Goal: Use online tool/utility

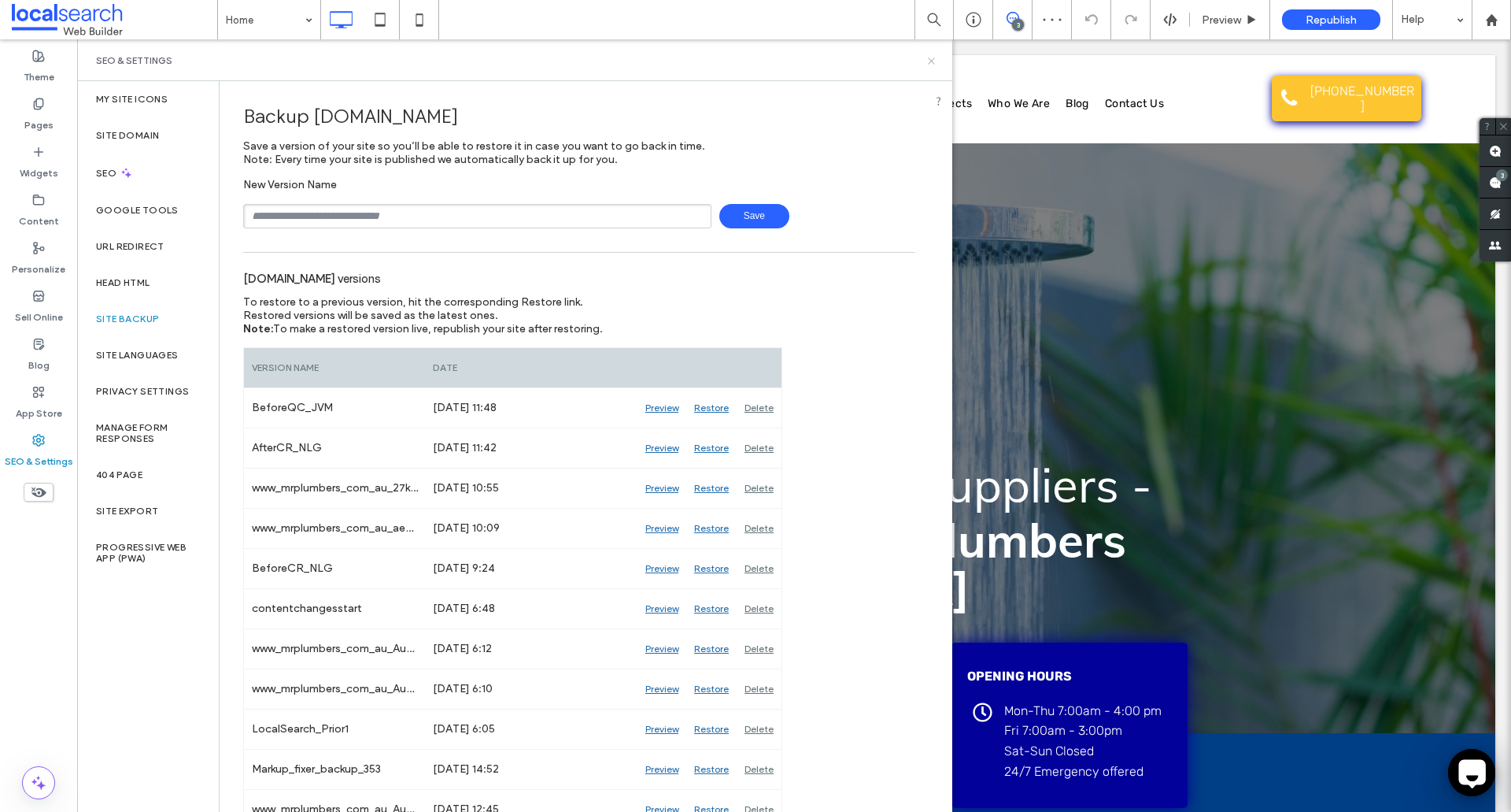
click at [932, 65] on icon at bounding box center [932, 61] width 12 height 12
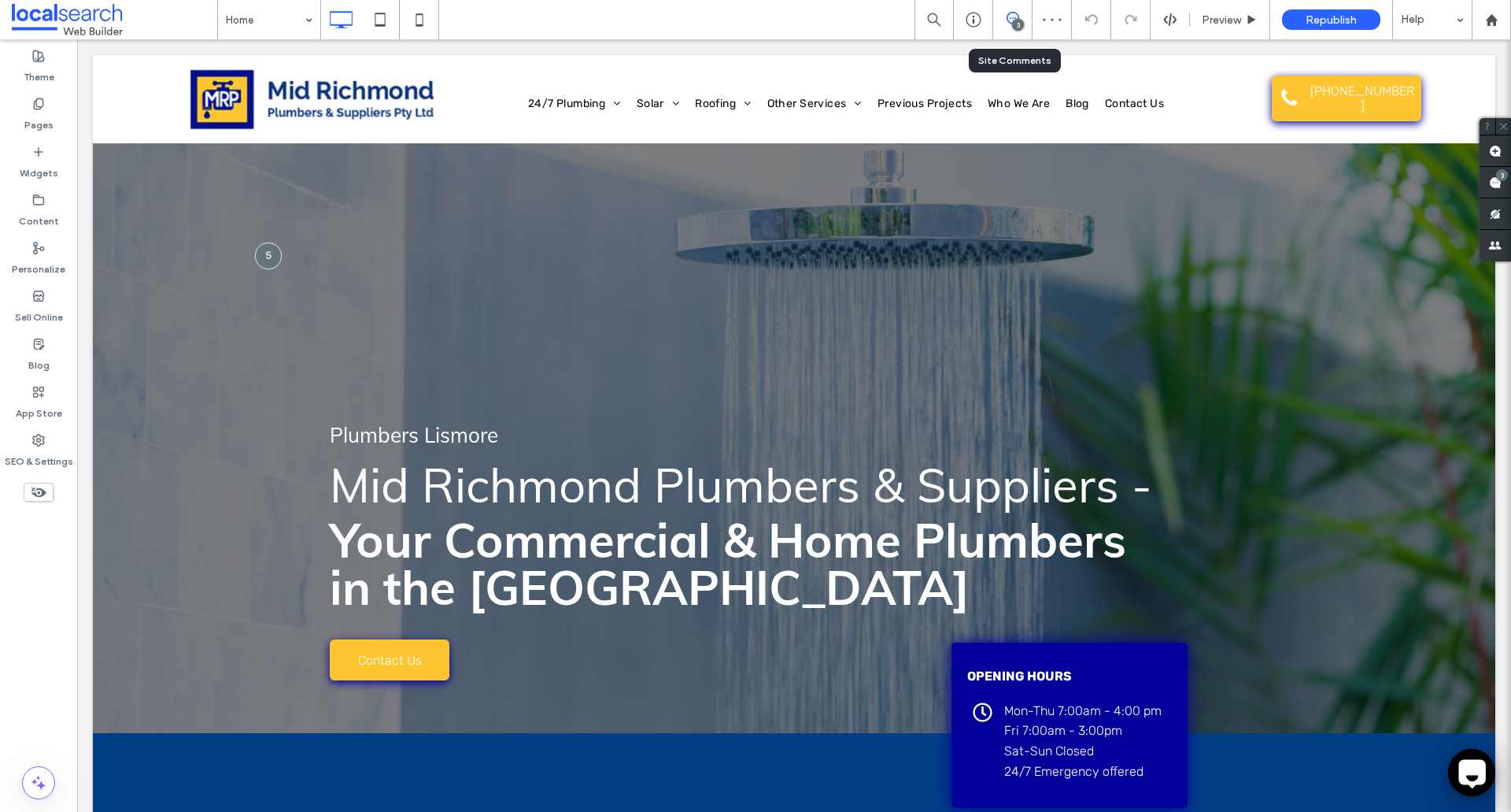
click at [1006, 20] on icon at bounding box center [1012, 18] width 13 height 13
click at [1453, 766] on icon at bounding box center [1472, 772] width 37 height 37
click at [50, 237] on div "Personalize" at bounding box center [38, 258] width 77 height 48
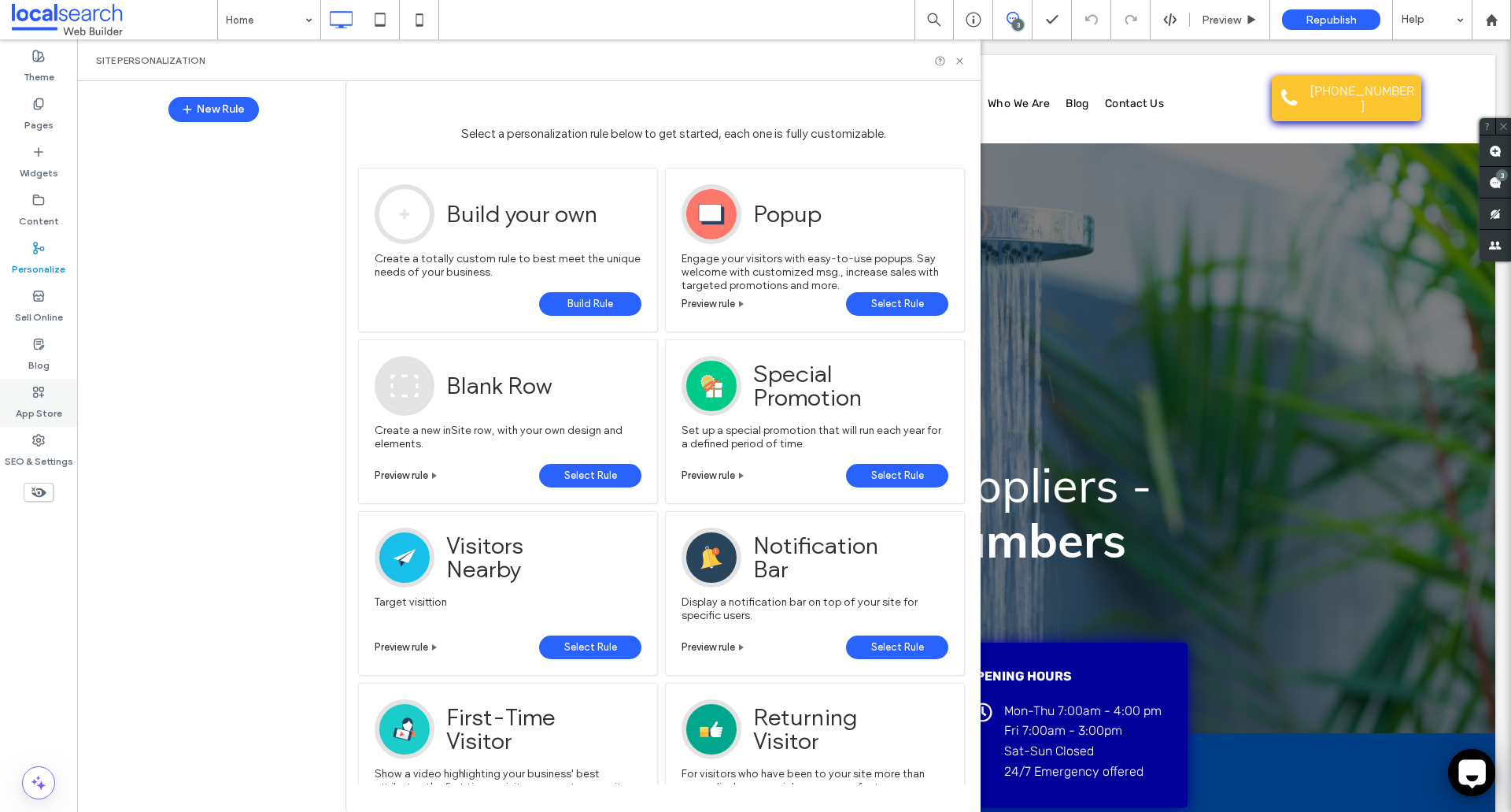
click at [50, 400] on label "App Store" at bounding box center [39, 409] width 47 height 22
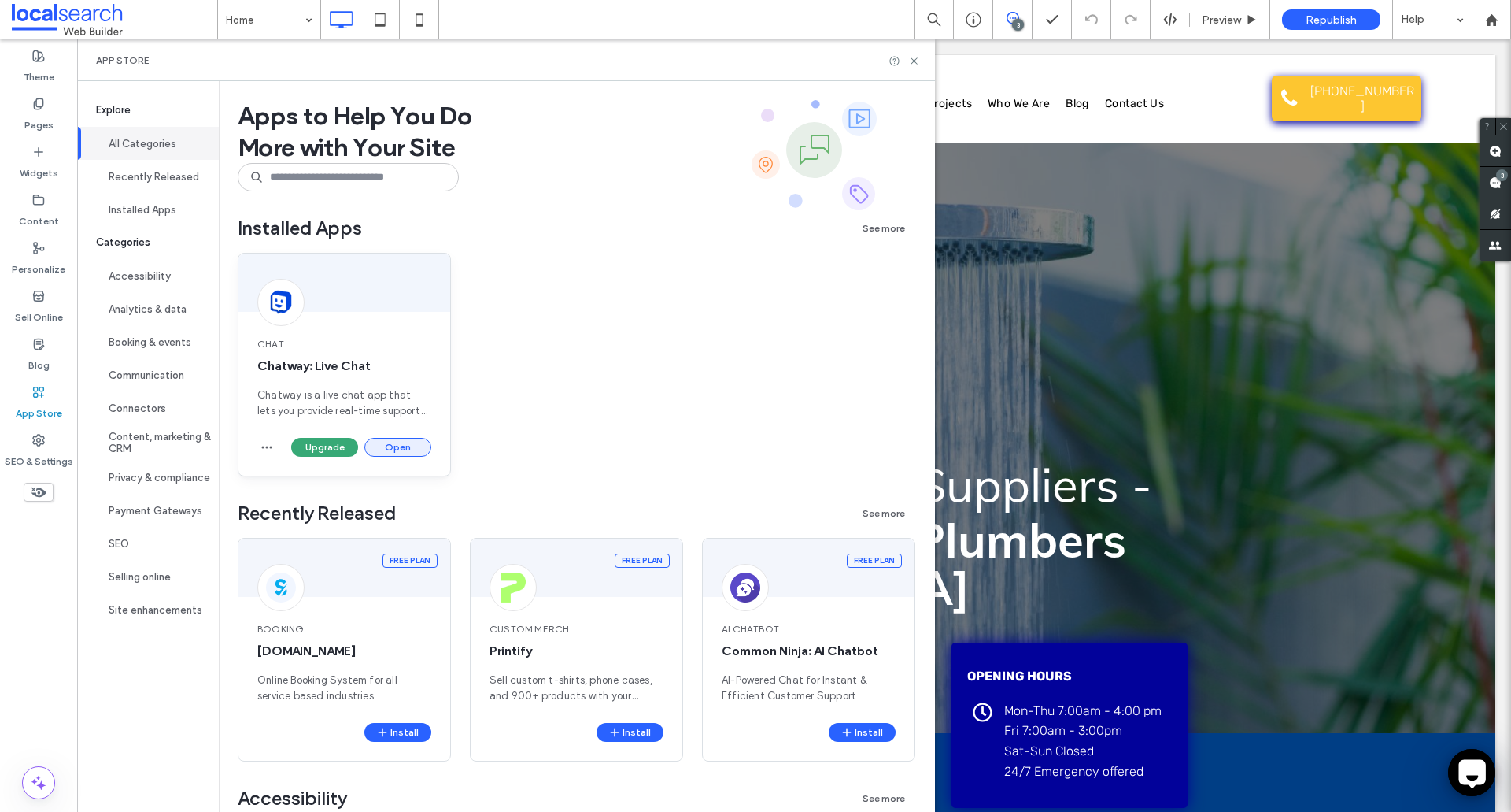
click at [387, 443] on button "Open" at bounding box center [397, 447] width 67 height 19
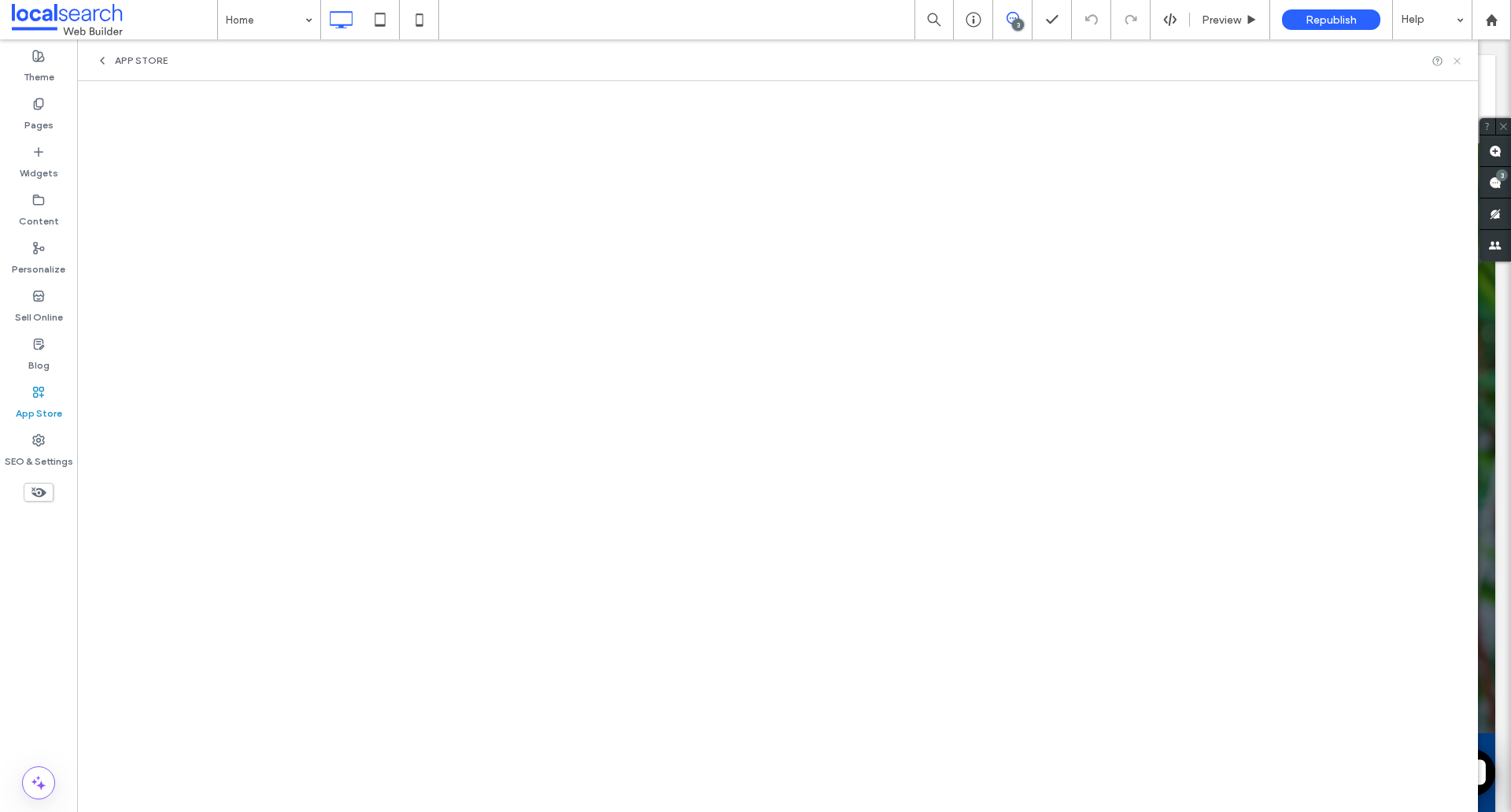
drag, startPoint x: 1378, startPoint y: 18, endPoint x: 1454, endPoint y: 58, distance: 85.9
click at [1454, 58] on icon at bounding box center [1457, 61] width 12 height 12
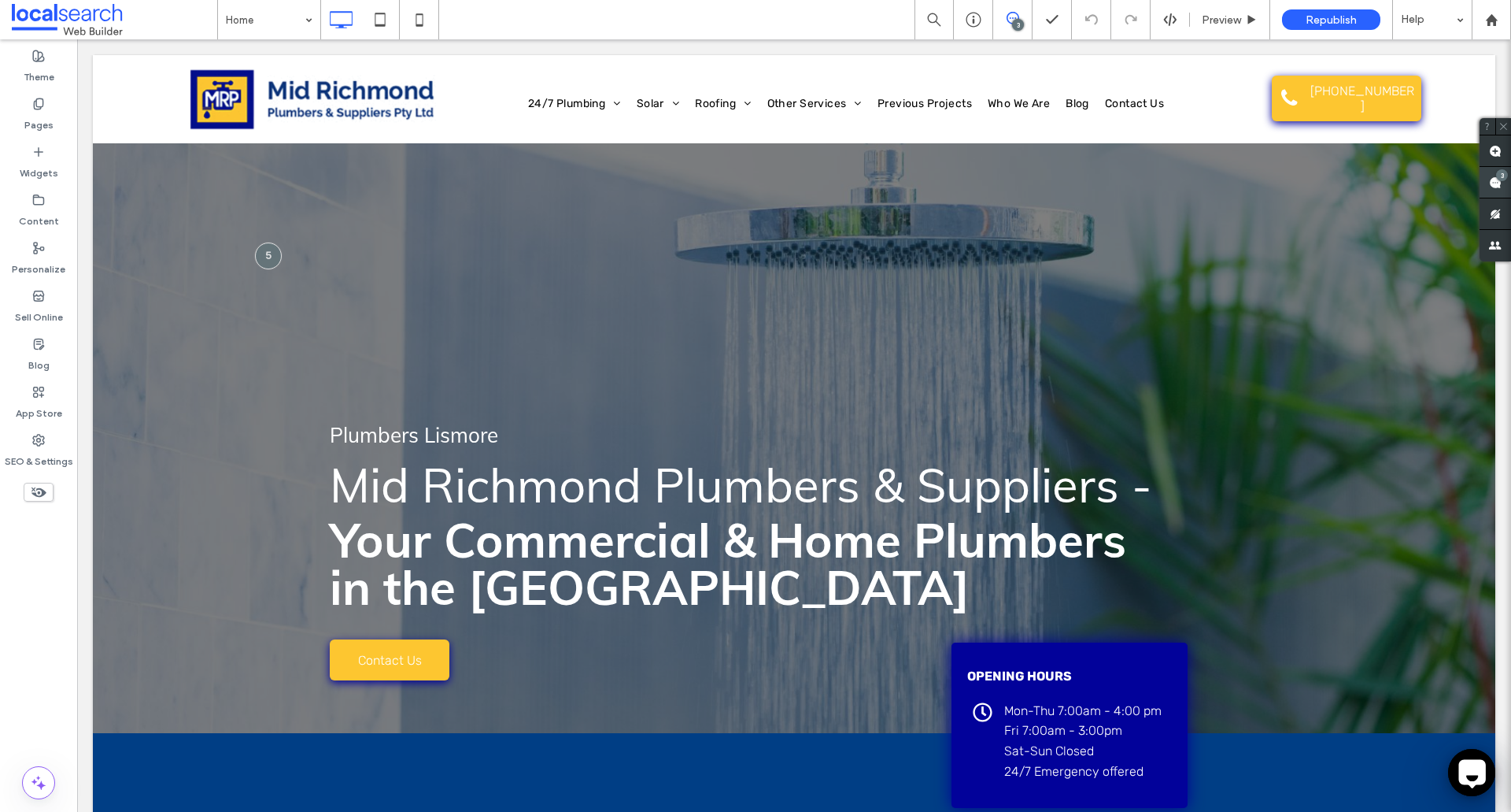
click at [1506, 188] on span at bounding box center [1495, 182] width 31 height 31
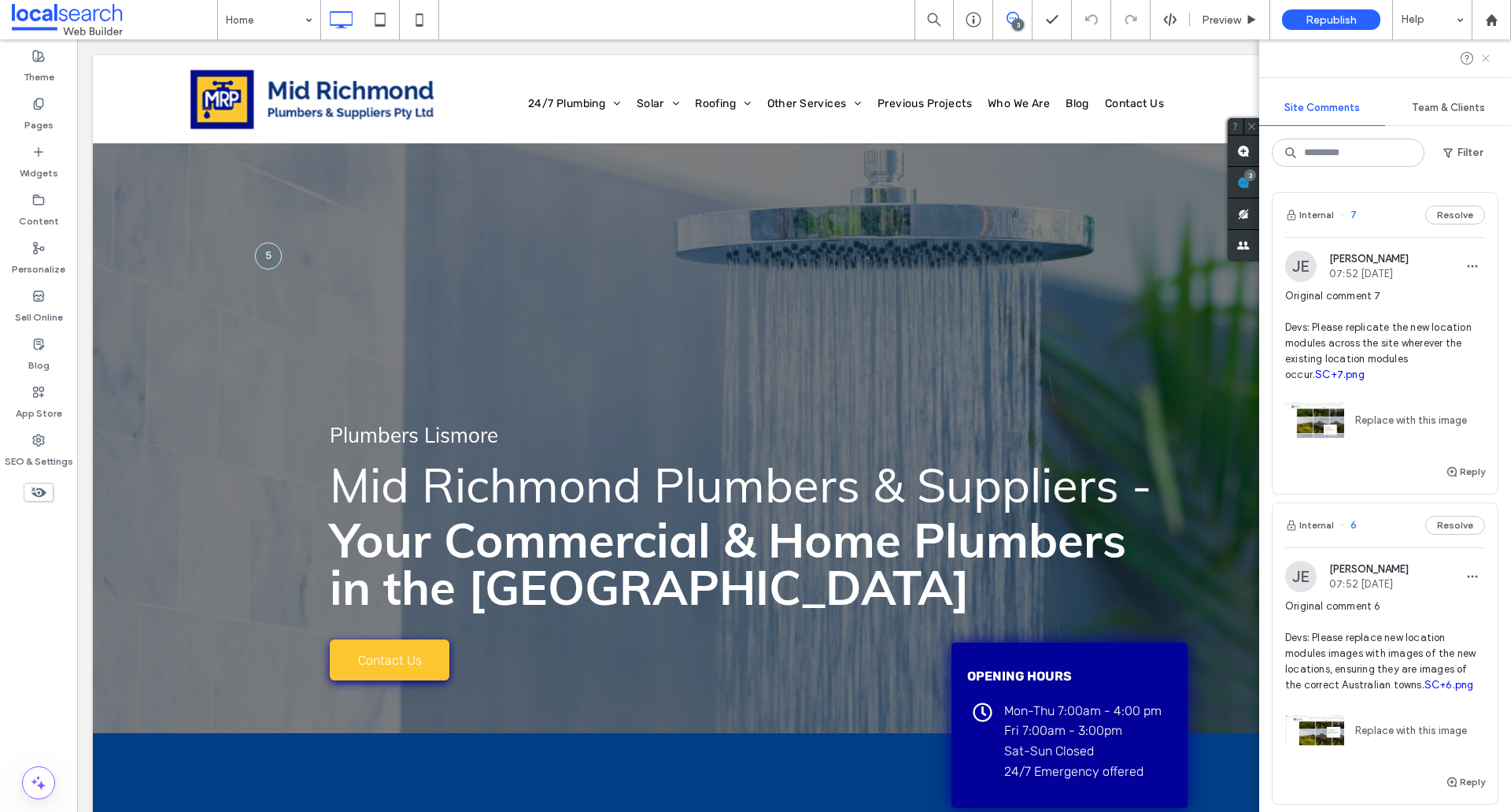
click at [1486, 62] on icon at bounding box center [1486, 58] width 13 height 13
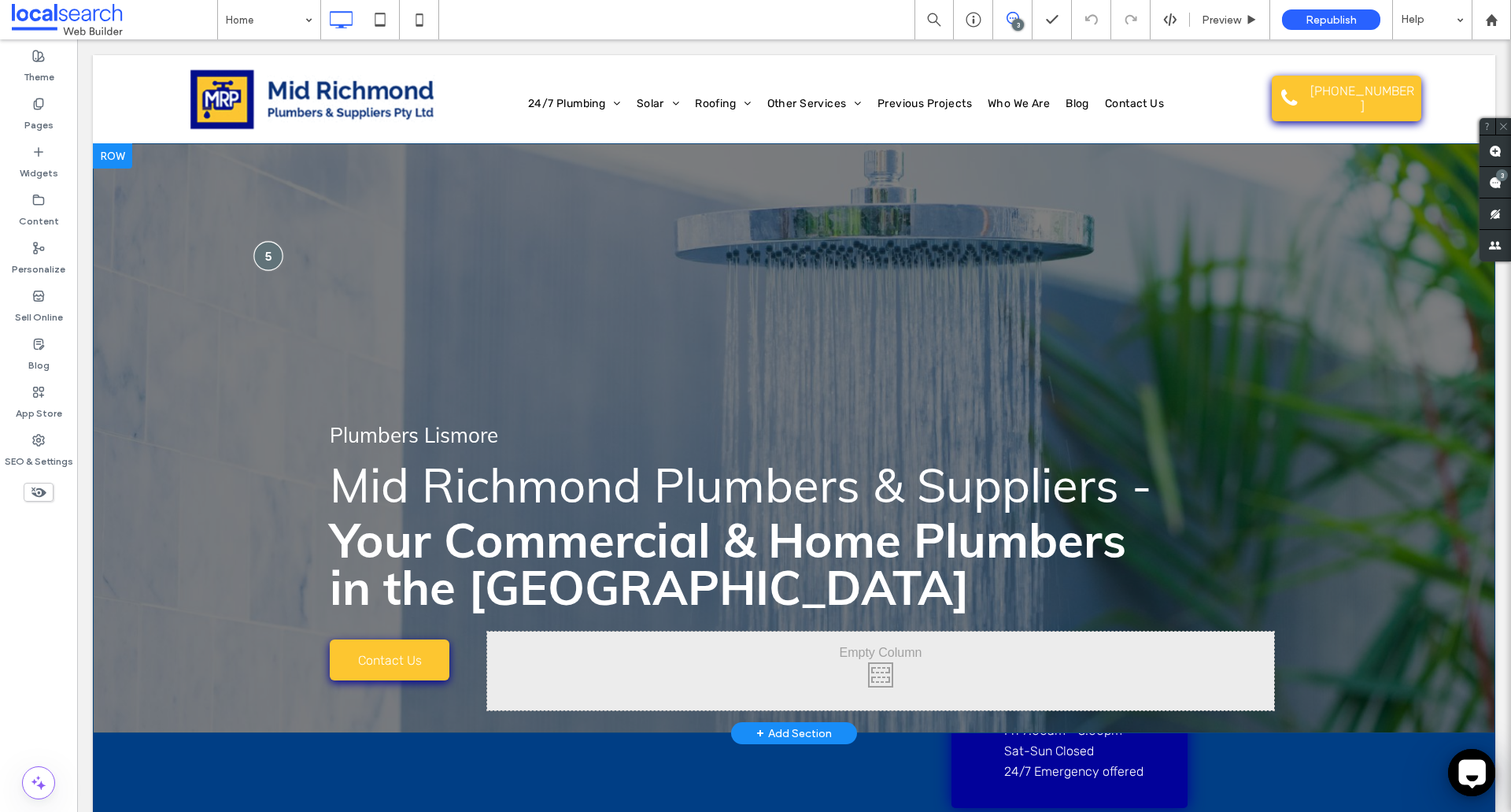
click at [267, 250] on div at bounding box center [268, 256] width 29 height 29
